Goal: Transaction & Acquisition: Purchase product/service

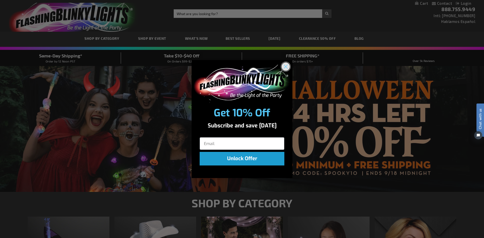
click at [283, 70] on circle "Close dialog" at bounding box center [286, 67] width 8 height 8
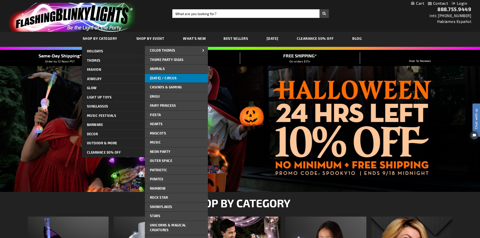
click at [160, 82] on link "[DATE] / Circus" at bounding box center [176, 78] width 63 height 9
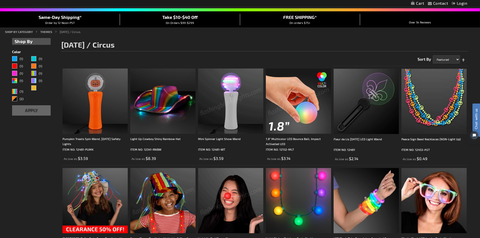
scroll to position [25, 0]
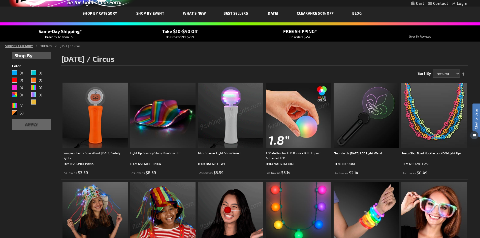
click at [20, 46] on link "SHOP BY CATEGORY" at bounding box center [19, 46] width 28 height 4
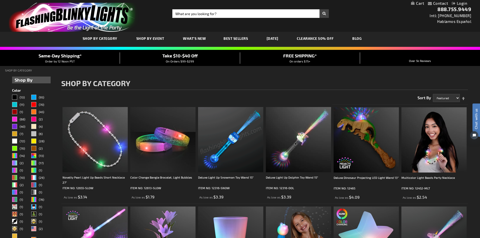
drag, startPoint x: 265, startPoint y: 106, endPoint x: 260, endPoint y: 113, distance: 8.2
drag, startPoint x: 260, startPoint y: 113, endPoint x: 221, endPoint y: 81, distance: 49.8
click at [222, 82] on h1 "SHOP BY CATEGORY" at bounding box center [264, 84] width 407 height 11
click at [232, 41] on link "Best Sellers" at bounding box center [236, 38] width 32 height 17
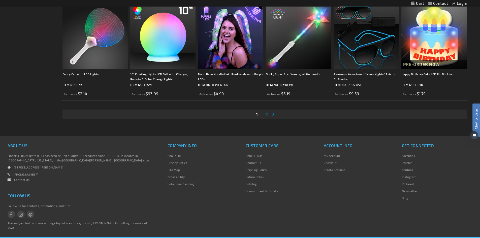
scroll to position [1083, 0]
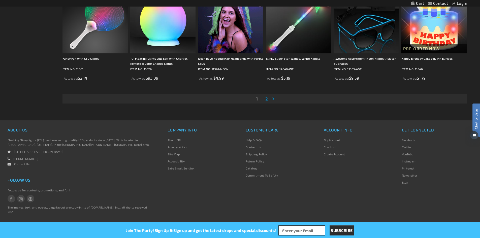
click at [266, 102] on link "Page 2" at bounding box center [266, 99] width 5 height 8
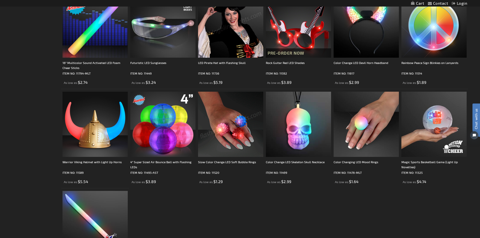
scroll to position [857, 0]
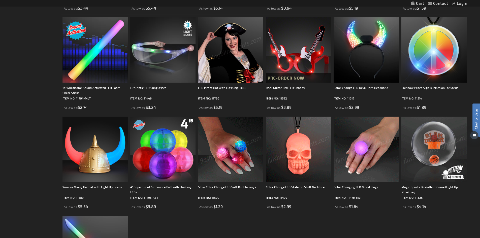
scroll to position [756, 0]
click at [443, 132] on img at bounding box center [433, 149] width 65 height 65
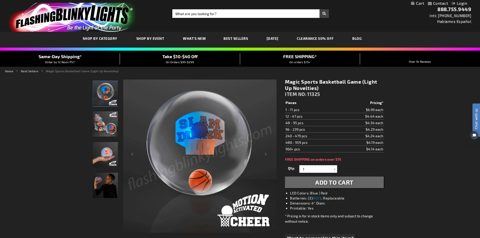
click at [108, 119] on img "LED Light Up Magic Basketball Game" at bounding box center [105, 123] width 25 height 25
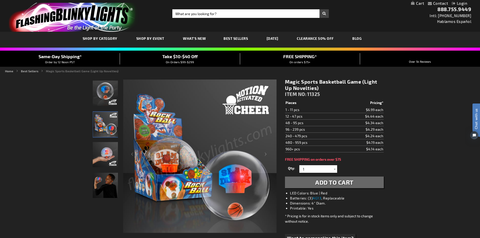
click at [101, 152] on img "Hand model displaying LED Light Up Magic Basketball Game" at bounding box center [105, 154] width 25 height 25
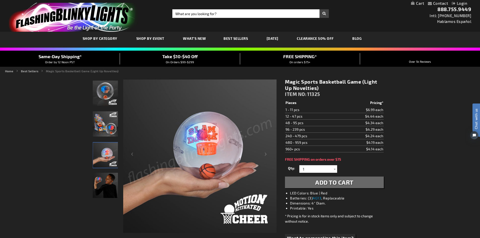
click at [112, 191] on img "Male displaying LED Light Up Magic Basketball Game" at bounding box center [105, 185] width 25 height 25
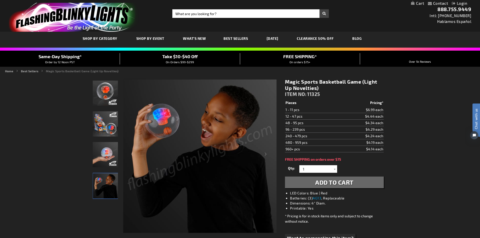
click at [108, 99] on img "LED Light Up Magic Basketball Game" at bounding box center [105, 93] width 25 height 25
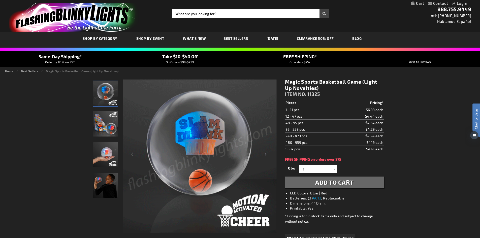
click at [193, 37] on span "What's New" at bounding box center [194, 38] width 23 height 4
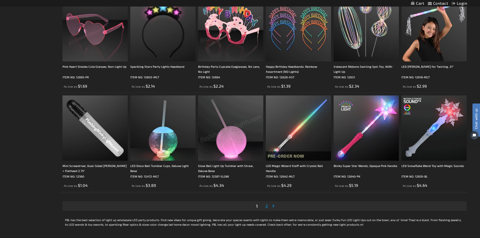
scroll to position [907, 0]
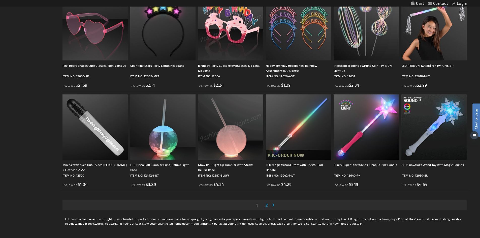
click at [274, 203] on link "Page Next" at bounding box center [274, 205] width 5 height 8
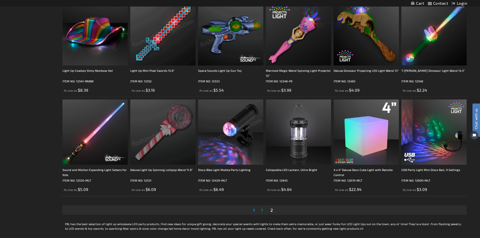
scroll to position [950, 0]
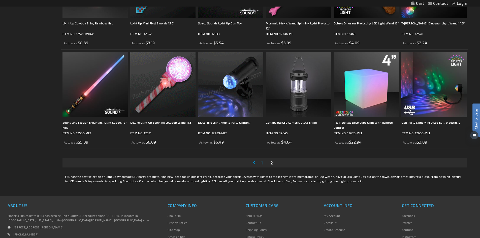
click at [260, 165] on link "Page 1" at bounding box center [262, 163] width 4 height 8
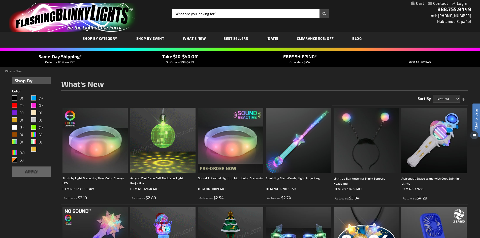
click at [192, 40] on span "What's New" at bounding box center [194, 38] width 23 height 4
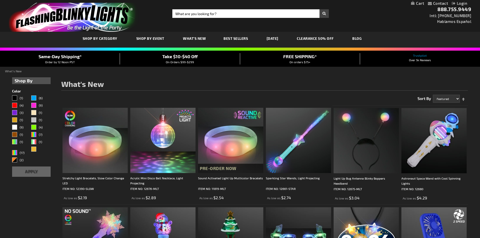
click at [160, 40] on span "Shop By Event" at bounding box center [150, 38] width 28 height 4
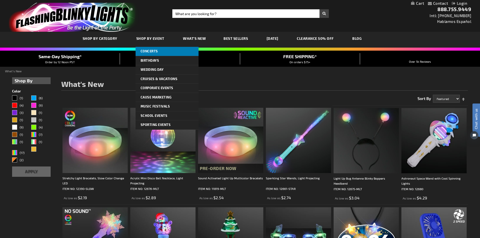
click at [159, 49] on link "Concerts" at bounding box center [167, 51] width 63 height 9
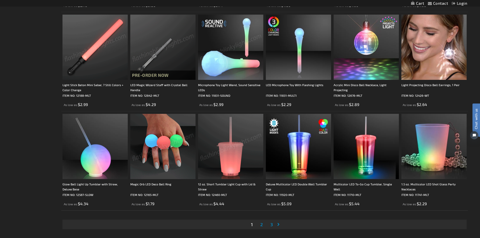
scroll to position [1058, 0]
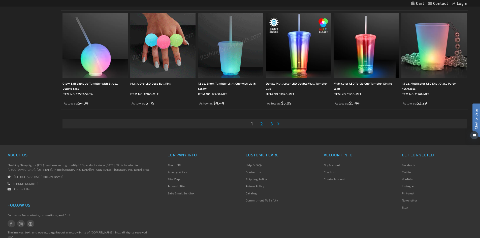
click at [261, 123] on span "2" at bounding box center [261, 124] width 3 height 6
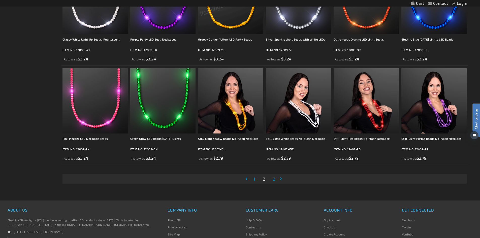
scroll to position [1008, 0]
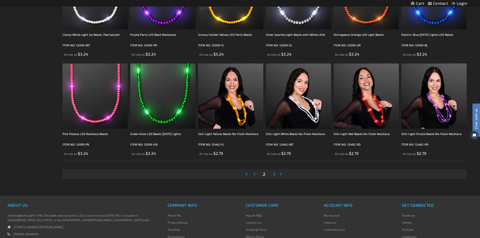
click at [274, 174] on span "3" at bounding box center [274, 174] width 3 height 6
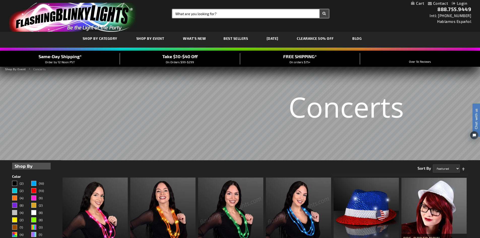
click at [263, 11] on input "Search" at bounding box center [250, 13] width 157 height 9
type input "pillow"
click at [320, 9] on button "Search" at bounding box center [324, 13] width 9 height 9
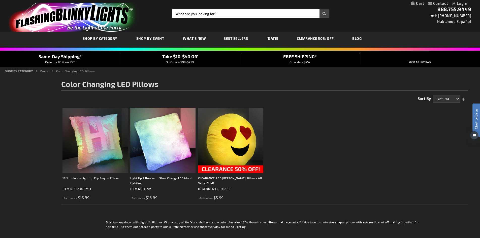
click at [146, 128] on img at bounding box center [162, 140] width 65 height 65
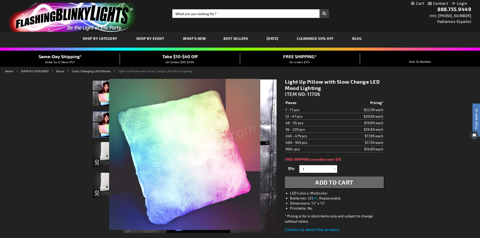
click at [422, 62] on span "Over 5k Reviews" at bounding box center [420, 62] width 22 height 4
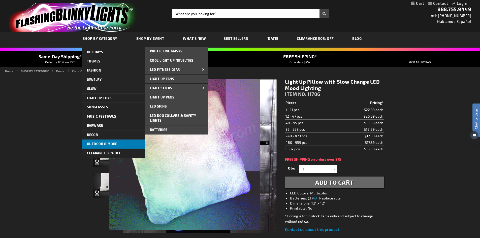
click at [107, 142] on span "Outdoor & More" at bounding box center [102, 144] width 30 height 4
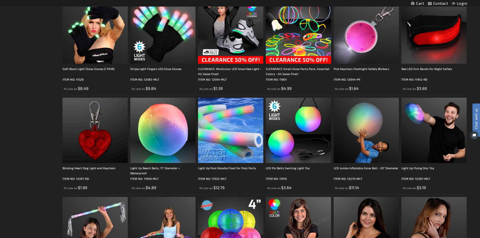
scroll to position [756, 0]
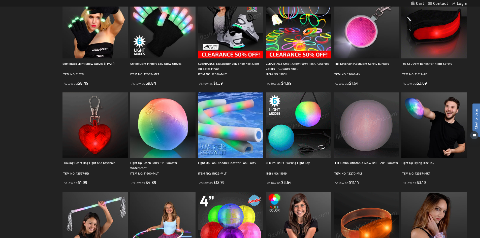
click at [302, 134] on img at bounding box center [298, 124] width 65 height 65
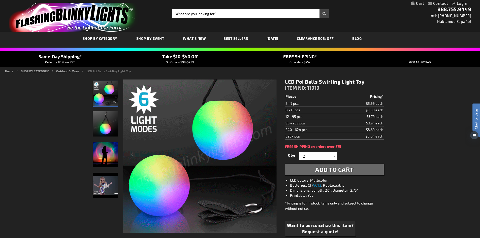
click at [114, 125] on img "Poi Ball Swirling Light Up LED Toy" at bounding box center [105, 123] width 25 height 25
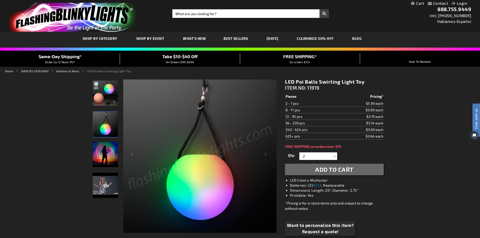
click at [109, 152] on img "Poi Ball Swirling Light Up LED Toy" at bounding box center [105, 154] width 25 height 25
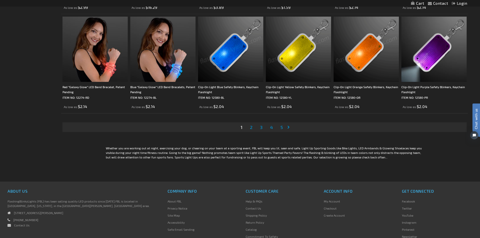
scroll to position [1033, 0]
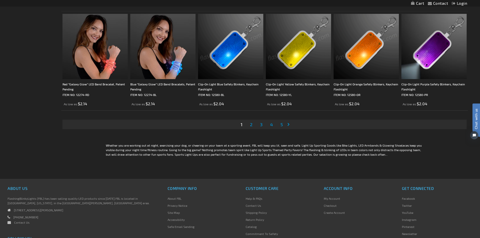
click at [254, 126] on li "Page 2" at bounding box center [251, 125] width 10 height 10
click at [253, 125] on link "Page 2" at bounding box center [251, 125] width 5 height 8
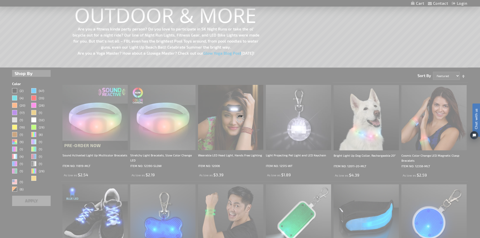
scroll to position [30, 0]
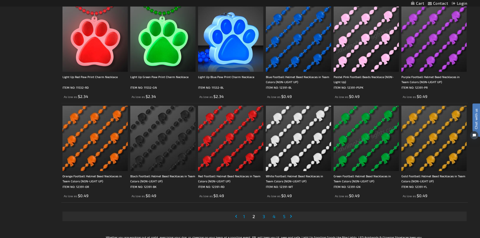
scroll to position [983, 0]
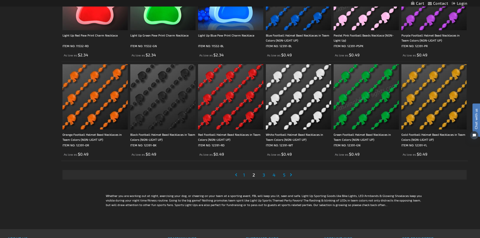
click at [262, 177] on link "Page 3" at bounding box center [264, 175] width 5 height 8
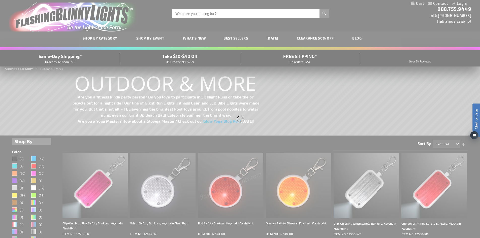
scroll to position [0, 0]
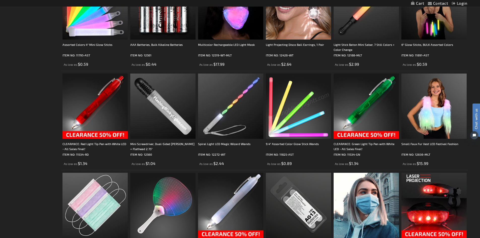
scroll to position [378, 0]
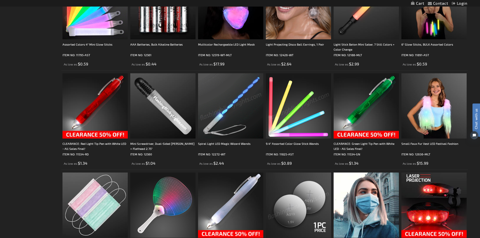
click at [230, 92] on img at bounding box center [230, 105] width 65 height 65
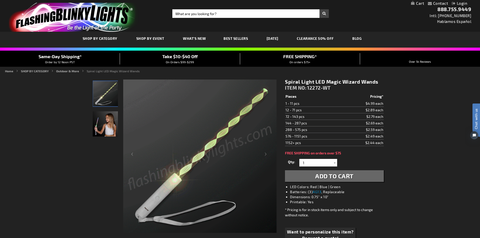
click at [101, 114] on img "Girl displaying Light Up Spiral LED Magic Toy Wand" at bounding box center [105, 123] width 25 height 25
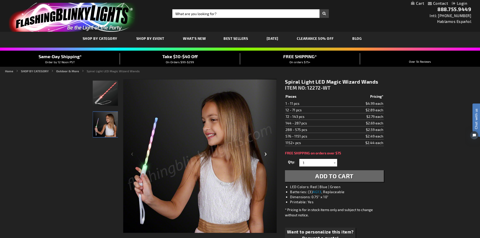
click at [263, 152] on div "Next" at bounding box center [267, 156] width 20 height 155
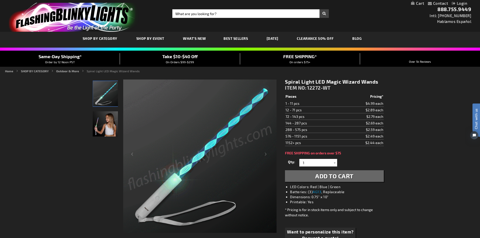
click at [337, 40] on link "CLEARANCE 50% OFF" at bounding box center [315, 38] width 45 height 17
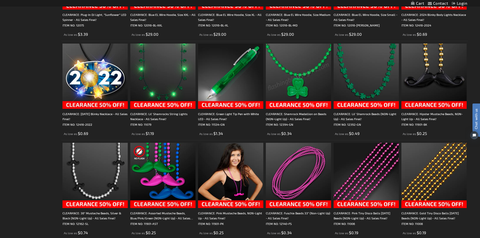
scroll to position [806, 0]
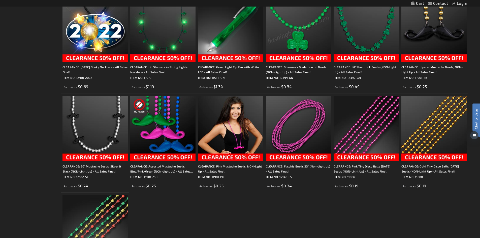
drag, startPoint x: 320, startPoint y: 78, endPoint x: 347, endPoint y: 208, distance: 133.7
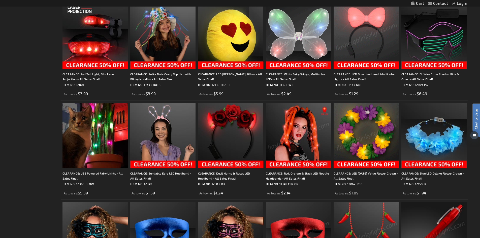
scroll to position [302, 0]
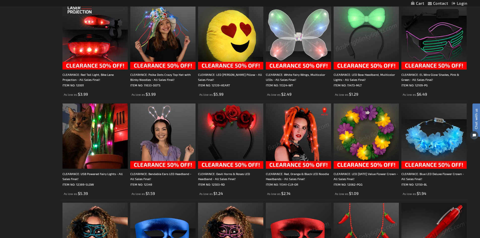
click at [301, 128] on img at bounding box center [298, 136] width 65 height 65
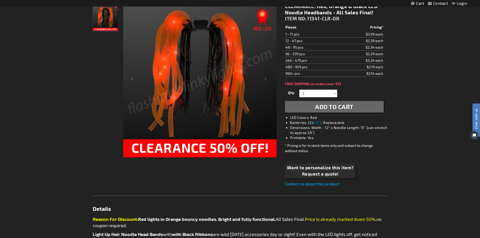
scroll to position [25, 0]
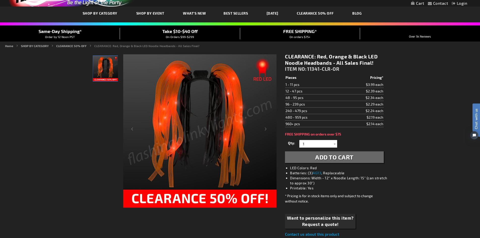
click at [268, 130] on img at bounding box center [199, 130] width 153 height 153
click at [131, 125] on img at bounding box center [199, 130] width 153 height 153
click at [274, 15] on link "[DATE]" at bounding box center [272, 13] width 19 height 17
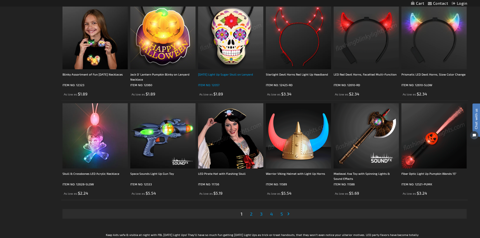
scroll to position [1008, 0]
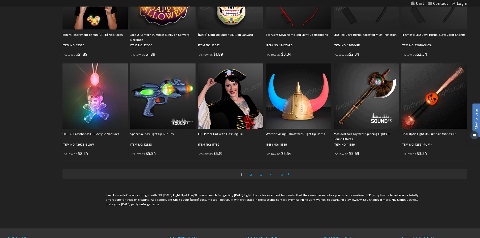
click at [249, 174] on li "Page 2" at bounding box center [251, 174] width 10 height 10
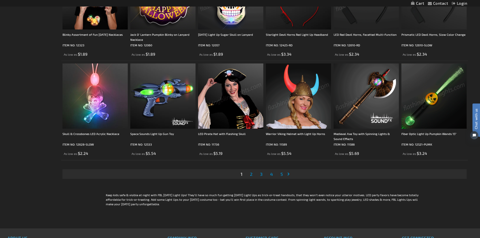
click at [252, 174] on span "2" at bounding box center [251, 174] width 3 height 6
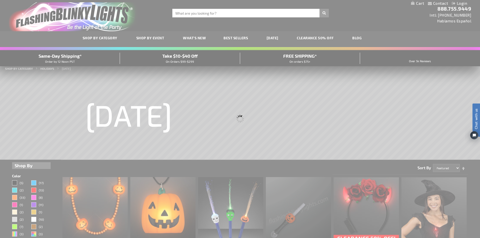
scroll to position [0, 0]
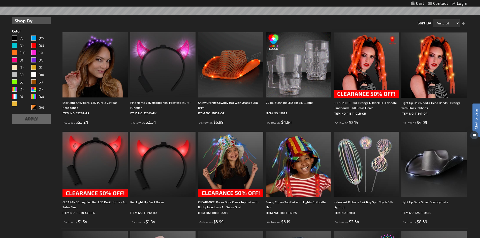
scroll to position [151, 0]
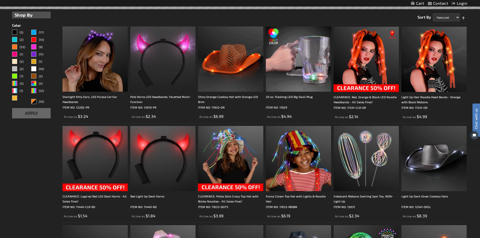
click at [438, 68] on img at bounding box center [433, 59] width 65 height 65
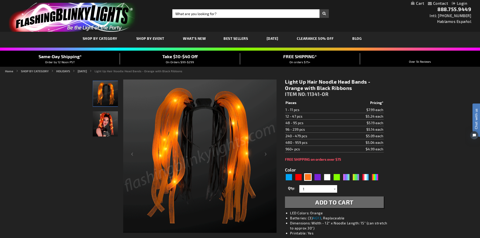
click at [111, 118] on img "Woman wearing Orange Light Up Hair Noodle LED Headband" at bounding box center [105, 123] width 25 height 25
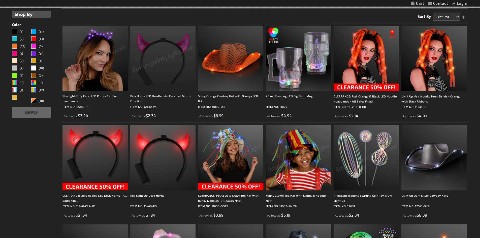
click at [357, 156] on img at bounding box center [366, 157] width 65 height 65
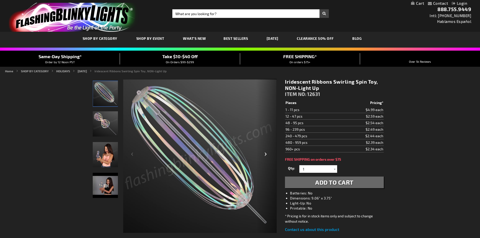
click at [273, 162] on div "Next" at bounding box center [267, 156] width 20 height 155
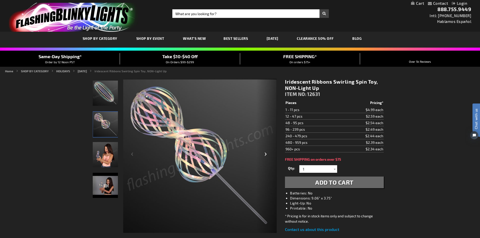
click at [274, 161] on div "Next" at bounding box center [267, 156] width 20 height 155
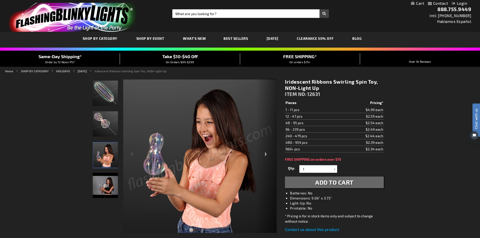
click at [274, 161] on div "Next" at bounding box center [267, 156] width 20 height 155
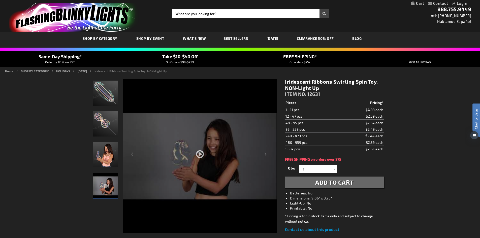
click at [201, 153] on div at bounding box center [199, 171] width 153 height 184
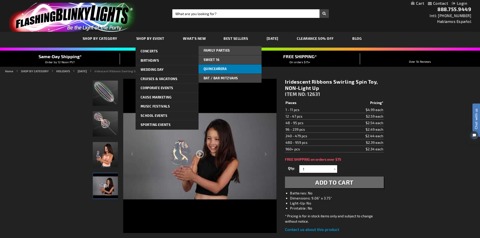
click at [219, 66] on link "Quinceañera" at bounding box center [230, 69] width 63 height 9
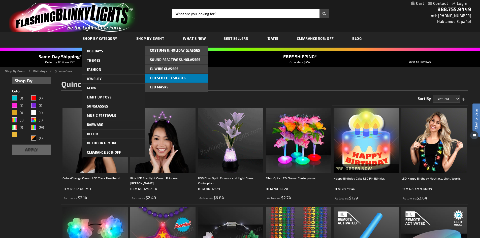
click at [178, 79] on span "LED Slotted Shades" at bounding box center [168, 78] width 36 height 4
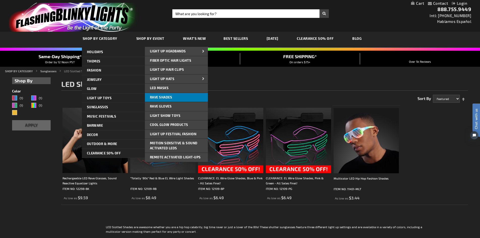
click at [177, 97] on link "Rave Shades" at bounding box center [176, 97] width 63 height 9
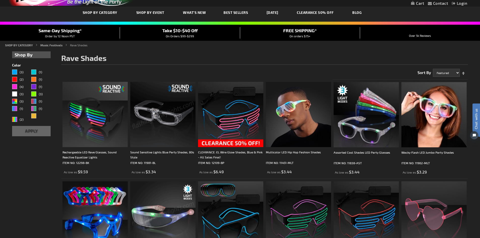
scroll to position [25, 0]
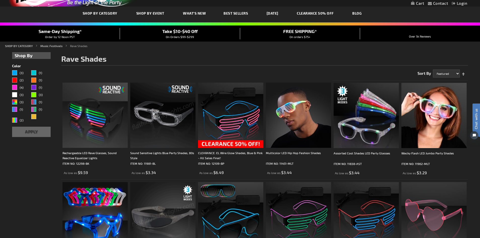
drag, startPoint x: 174, startPoint y: 98, endPoint x: 170, endPoint y: 97, distance: 3.9
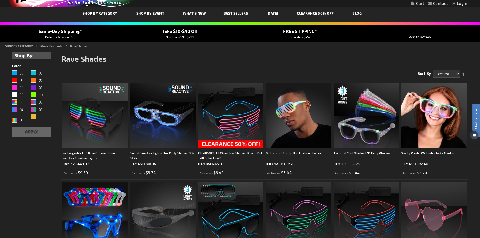
drag, startPoint x: 170, startPoint y: 97, endPoint x: 280, endPoint y: 61, distance: 115.6
click at [281, 61] on h1 "Rave Shades" at bounding box center [264, 60] width 407 height 11
